Goal: Task Accomplishment & Management: Use online tool/utility

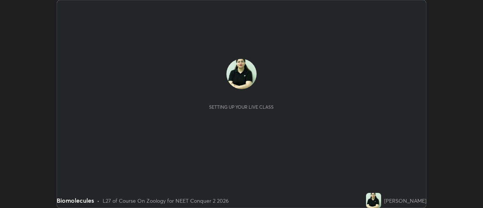
scroll to position [208, 482]
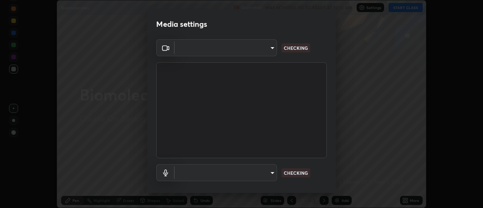
type input "c5ed04fab0462d49a1ad3b4b8777cdbb7dc1a14ad55b47a40411d41dbe2fc924"
type input "038ebf899c8333d1740d295aa6b107b1a593a35e13d177d8d6be7167ec3b59c1"
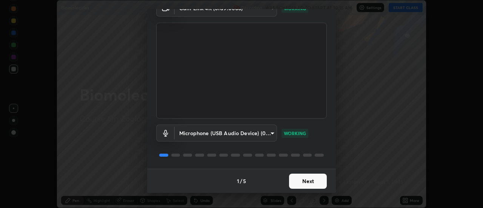
click at [296, 180] on button "Next" at bounding box center [308, 180] width 38 height 15
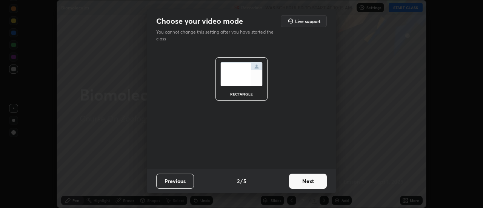
click at [305, 181] on button "Next" at bounding box center [308, 180] width 38 height 15
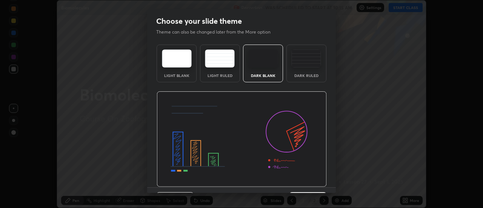
scroll to position [18, 0]
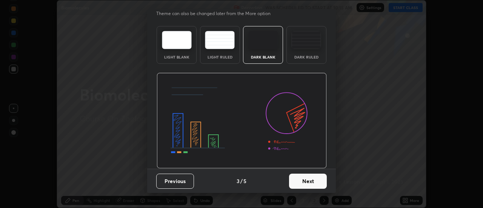
click at [299, 46] on img at bounding box center [306, 40] width 30 height 18
click at [299, 181] on button "Next" at bounding box center [308, 180] width 38 height 15
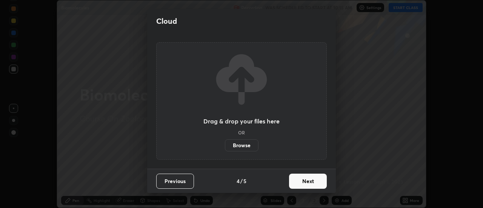
scroll to position [0, 0]
click at [300, 179] on button "Next" at bounding box center [308, 180] width 38 height 15
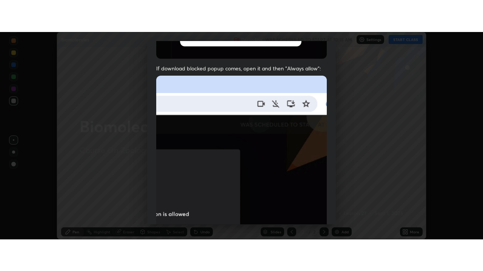
scroll to position [193, 0]
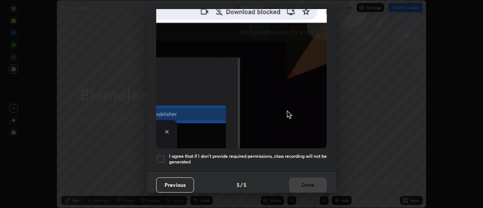
click at [158, 155] on div at bounding box center [160, 158] width 9 height 9
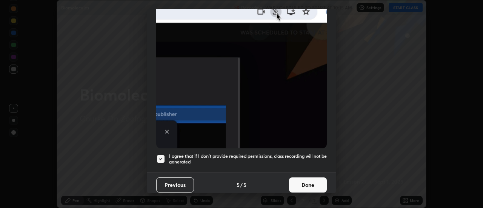
click at [297, 182] on button "Done" at bounding box center [308, 184] width 38 height 15
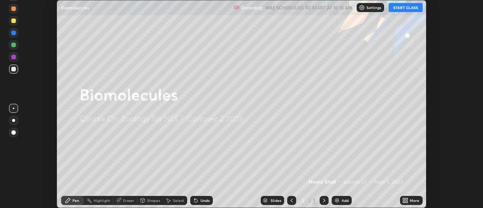
click at [401, 9] on button "START CLASS" at bounding box center [405, 7] width 34 height 9
click at [403, 199] on icon at bounding box center [404, 199] width 2 height 2
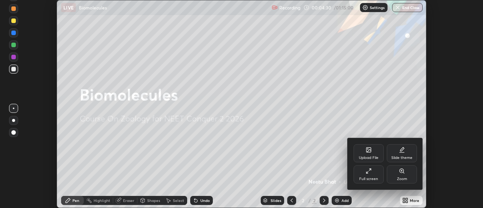
click at [368, 173] on icon at bounding box center [368, 171] width 6 height 6
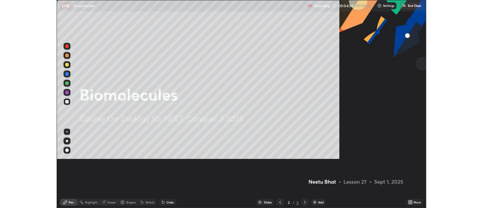
scroll to position [271, 483]
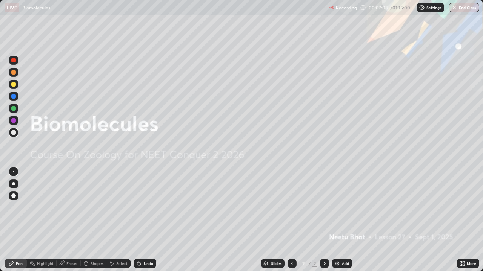
click at [336, 207] on img at bounding box center [337, 264] width 6 height 6
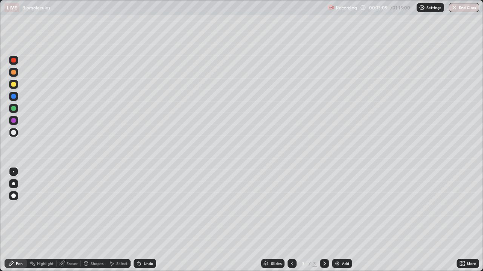
click at [335, 207] on img at bounding box center [337, 264] width 6 height 6
click at [14, 87] on div at bounding box center [13, 84] width 9 height 9
click at [291, 207] on icon at bounding box center [292, 264] width 6 height 6
click at [14, 61] on div at bounding box center [13, 60] width 5 height 5
click at [337, 207] on img at bounding box center [337, 264] width 6 height 6
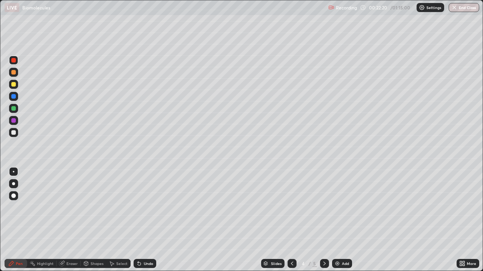
click at [14, 88] on div at bounding box center [13, 84] width 9 height 9
click at [336, 207] on img at bounding box center [337, 264] width 6 height 6
click at [14, 133] on div at bounding box center [13, 132] width 5 height 5
click at [17, 85] on div at bounding box center [13, 84] width 9 height 9
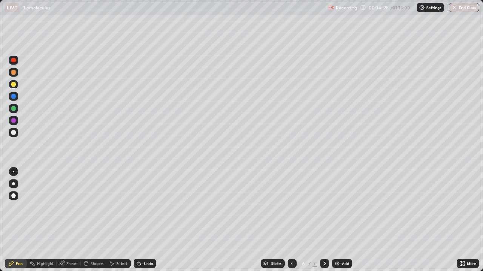
click at [14, 133] on div at bounding box center [13, 132] width 5 height 5
click at [336, 207] on img at bounding box center [337, 264] width 6 height 6
click at [337, 207] on img at bounding box center [337, 264] width 6 height 6
click at [13, 85] on div at bounding box center [13, 84] width 5 height 5
click at [14, 98] on div at bounding box center [13, 96] width 5 height 5
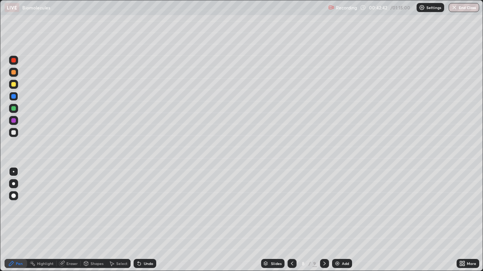
click at [14, 133] on div at bounding box center [13, 132] width 5 height 5
click at [14, 98] on div at bounding box center [13, 96] width 5 height 5
click at [337, 207] on img at bounding box center [337, 264] width 6 height 6
click at [13, 86] on div at bounding box center [13, 84] width 5 height 5
click at [291, 207] on icon at bounding box center [291, 264] width 6 height 6
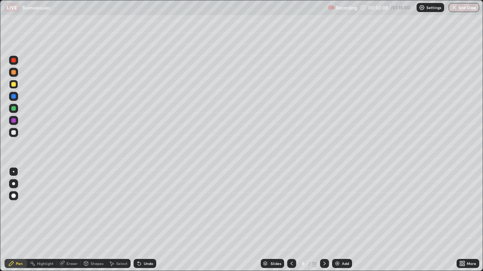
click at [291, 207] on icon at bounding box center [291, 264] width 6 height 6
click at [290, 207] on icon at bounding box center [291, 264] width 6 height 6
click at [334, 207] on img at bounding box center [337, 264] width 6 height 6
click at [13, 87] on div at bounding box center [13, 84] width 9 height 9
click at [14, 110] on div at bounding box center [13, 108] width 5 height 5
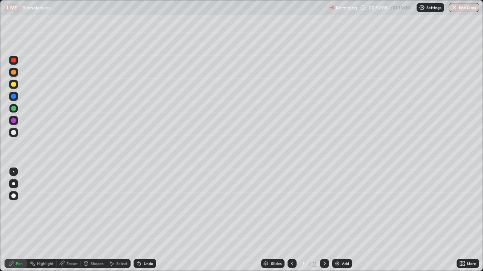
click at [13, 89] on div at bounding box center [13, 84] width 9 height 9
click at [13, 74] on div at bounding box center [13, 72] width 5 height 5
click at [14, 85] on div at bounding box center [13, 84] width 5 height 5
click at [336, 207] on img at bounding box center [337, 264] width 6 height 6
click at [15, 73] on div at bounding box center [13, 72] width 5 height 5
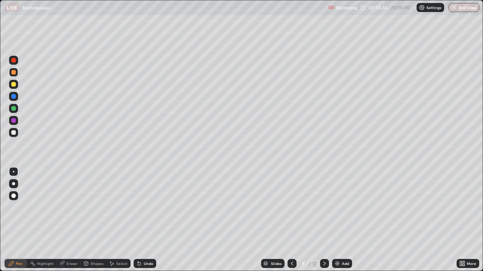
click at [14, 85] on div at bounding box center [13, 84] width 5 height 5
click at [460, 207] on icon at bounding box center [461, 265] width 2 height 2
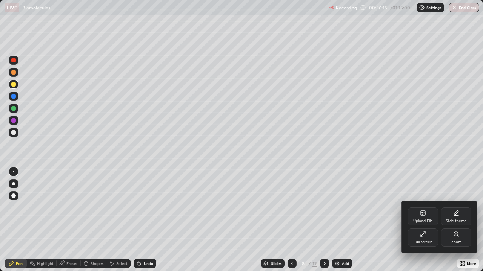
click at [426, 207] on div "Full screen" at bounding box center [423, 238] width 30 height 18
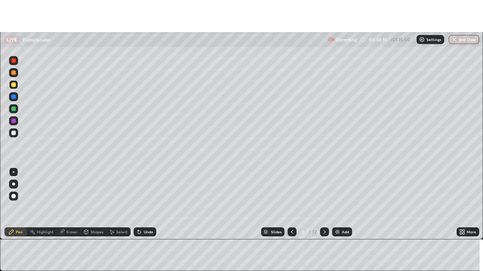
scroll to position [37494, 37219]
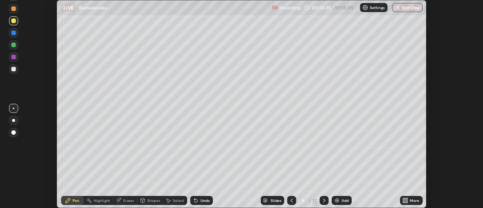
click at [403, 201] on icon at bounding box center [404, 202] width 2 height 2
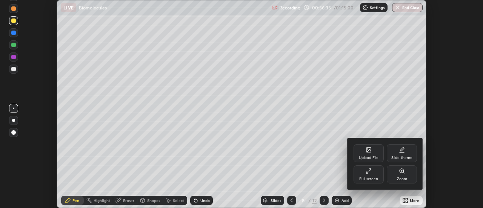
click at [366, 172] on icon at bounding box center [367, 173] width 2 height 2
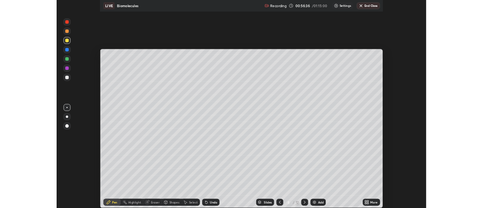
scroll to position [271, 483]
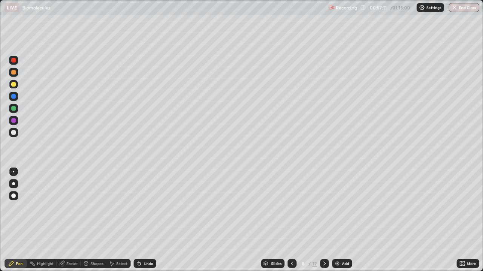
click at [462, 207] on icon at bounding box center [463, 263] width 2 height 2
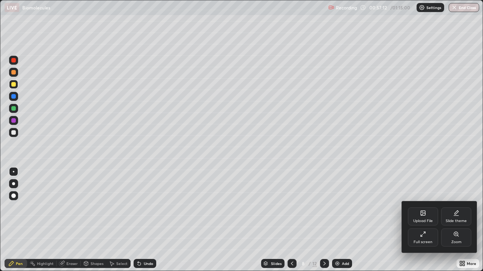
click at [423, 207] on div "Full screen" at bounding box center [422, 243] width 19 height 4
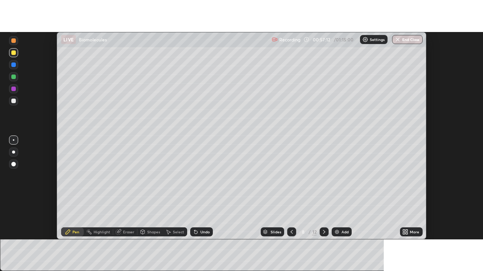
scroll to position [37494, 37219]
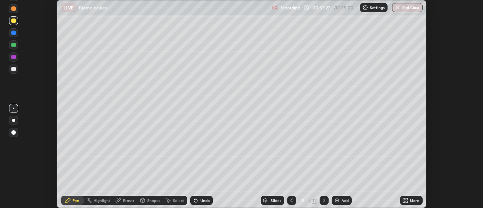
click at [404, 201] on icon at bounding box center [404, 202] width 2 height 2
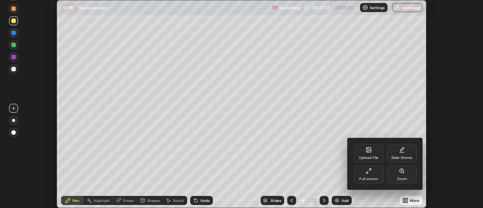
click at [366, 173] on icon at bounding box center [367, 173] width 2 height 2
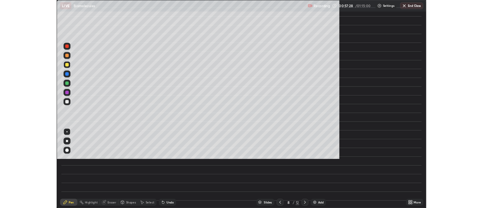
scroll to position [271, 483]
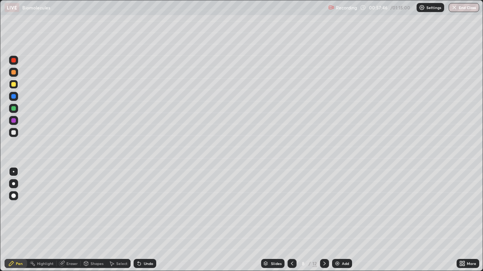
click at [460, 207] on icon at bounding box center [461, 263] width 2 height 2
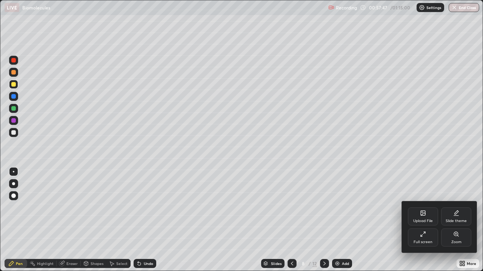
click at [421, 207] on icon at bounding box center [421, 236] width 2 height 2
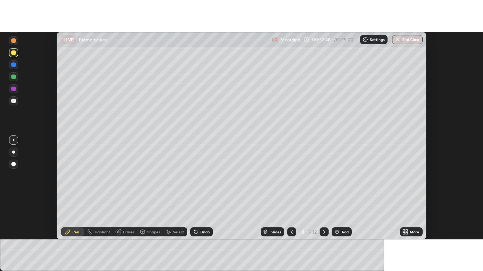
scroll to position [37494, 37219]
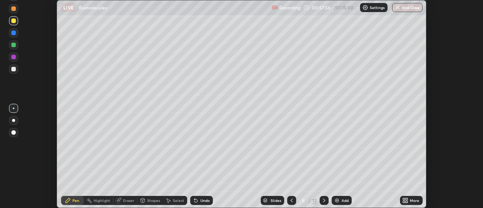
click at [400, 200] on div "More" at bounding box center [411, 200] width 23 height 9
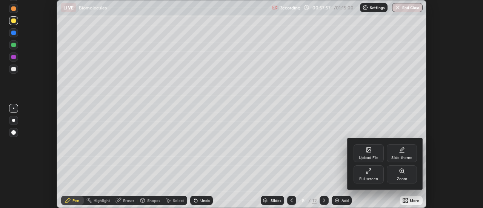
click at [368, 170] on icon at bounding box center [368, 171] width 6 height 6
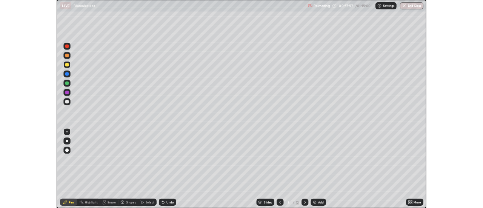
scroll to position [271, 483]
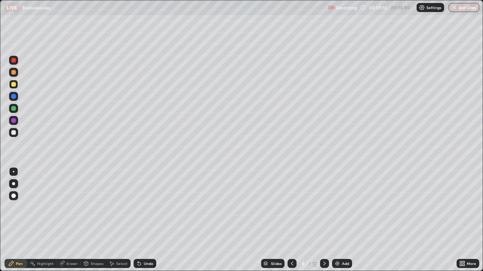
click at [67, 207] on div "Eraser" at bounding box center [71, 264] width 11 height 4
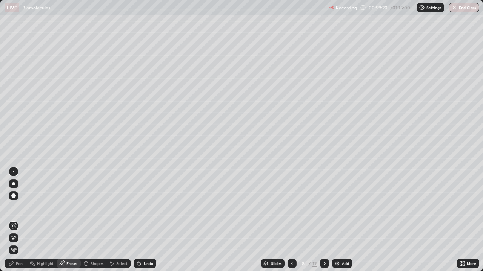
click at [17, 207] on div "Pen" at bounding box center [19, 264] width 7 height 4
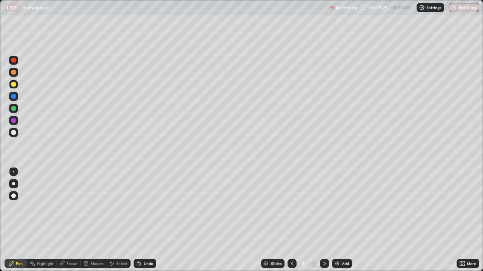
click at [14, 110] on div at bounding box center [13, 108] width 5 height 5
click at [291, 207] on icon at bounding box center [292, 264] width 6 height 6
click at [323, 207] on icon at bounding box center [324, 264] width 6 height 6
click at [291, 207] on icon at bounding box center [292, 264] width 6 height 6
click at [323, 207] on icon at bounding box center [324, 264] width 6 height 6
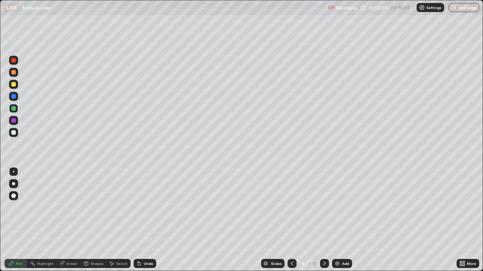
click at [323, 207] on icon at bounding box center [324, 264] width 6 height 6
click at [334, 207] on img at bounding box center [337, 264] width 6 height 6
click at [12, 86] on div at bounding box center [13, 84] width 5 height 5
click at [14, 98] on div at bounding box center [13, 96] width 5 height 5
click at [14, 74] on div at bounding box center [13, 72] width 5 height 5
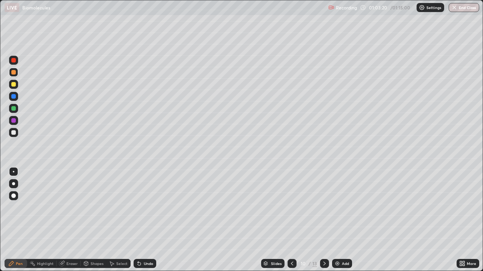
click at [12, 86] on div at bounding box center [13, 84] width 5 height 5
click at [13, 75] on div at bounding box center [13, 72] width 9 height 9
click at [15, 85] on div at bounding box center [13, 84] width 5 height 5
click at [14, 98] on div at bounding box center [13, 96] width 5 height 5
click at [14, 133] on div at bounding box center [13, 132] width 5 height 5
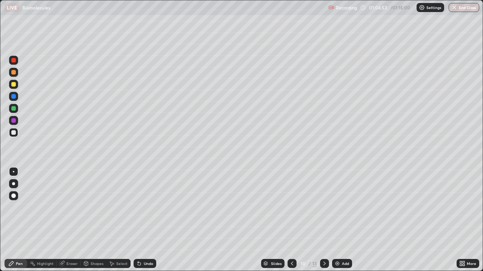
click at [14, 76] on div at bounding box center [13, 72] width 9 height 9
click at [14, 84] on div at bounding box center [13, 84] width 5 height 5
click at [14, 73] on div at bounding box center [13, 72] width 5 height 5
click at [12, 86] on div at bounding box center [13, 84] width 5 height 5
click at [13, 97] on div at bounding box center [13, 96] width 5 height 5
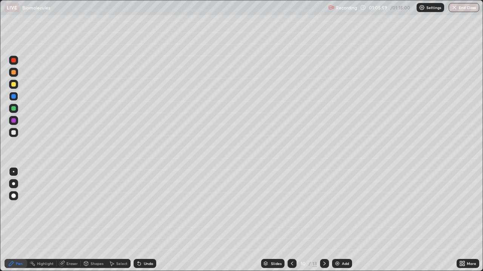
click at [14, 88] on div at bounding box center [13, 84] width 9 height 9
click at [337, 207] on img at bounding box center [337, 264] width 6 height 6
click at [15, 85] on div at bounding box center [13, 84] width 5 height 5
click at [14, 97] on div at bounding box center [13, 96] width 5 height 5
click at [14, 86] on div at bounding box center [13, 84] width 5 height 5
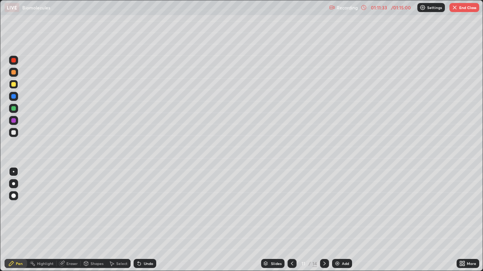
click at [14, 98] on div at bounding box center [13, 96] width 5 height 5
click at [14, 74] on div at bounding box center [13, 72] width 5 height 5
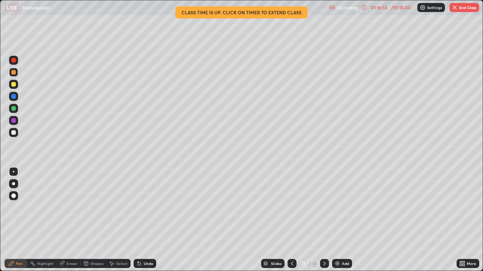
click at [458, 9] on button "End Class" at bounding box center [464, 7] width 30 height 9
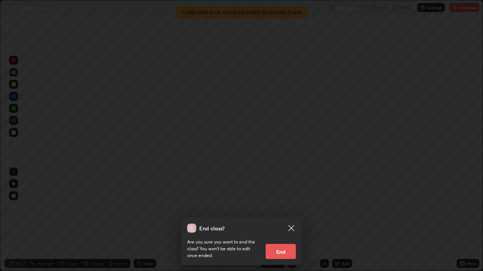
click at [284, 207] on button "End" at bounding box center [280, 251] width 30 height 15
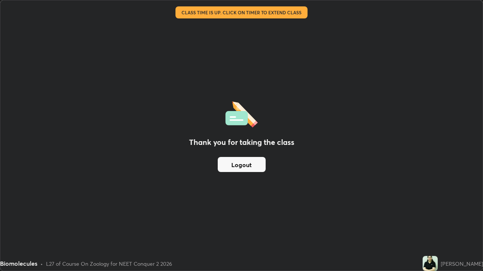
click at [402, 117] on div "Thank you for taking the class Logout" at bounding box center [241, 135] width 482 height 271
click at [437, 207] on div "Thank you for taking the class Logout" at bounding box center [241, 135] width 482 height 271
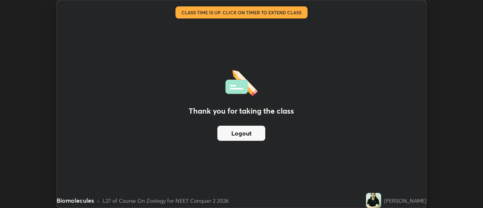
scroll to position [37494, 37219]
